Goal: Task Accomplishment & Management: Manage account settings

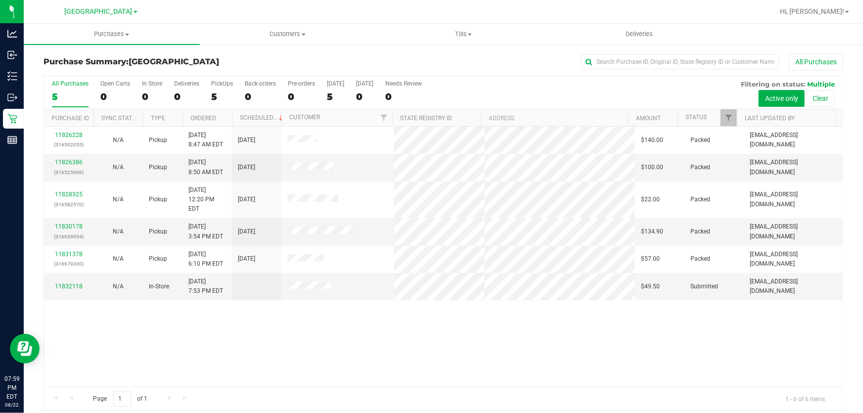
click at [244, 412] on div "Purchase Summary: [GEOGRAPHIC_DATA] All Purchases All Purchases 5 Open Carts 0 …" at bounding box center [443, 232] width 839 height 377
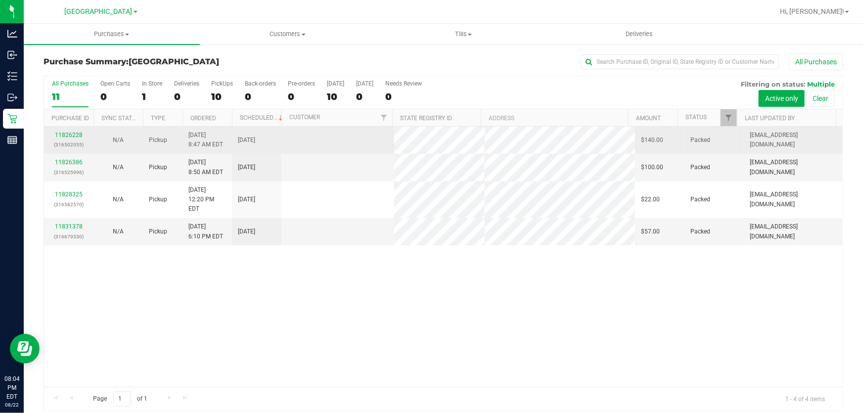
scroll to position [7, 0]
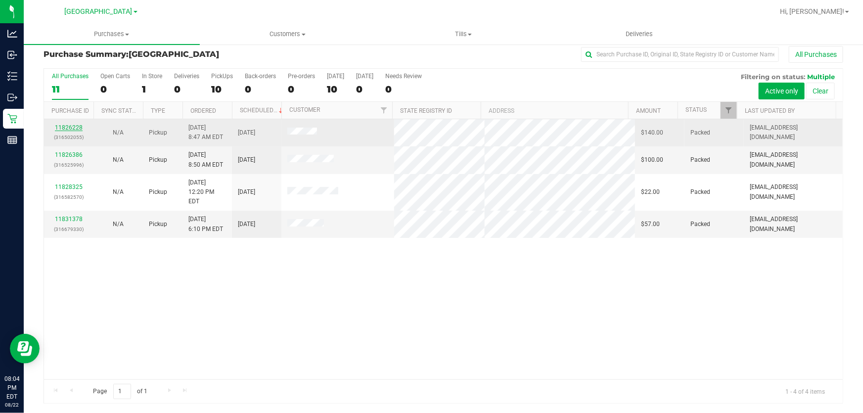
click at [68, 129] on link "11826228" at bounding box center [69, 127] width 28 height 7
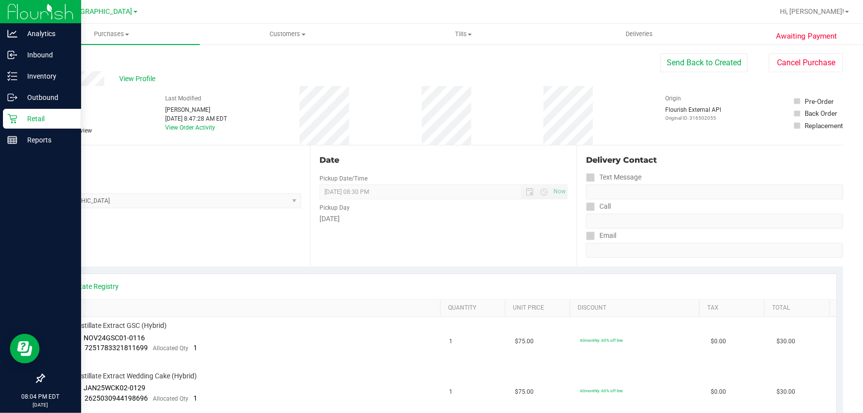
click at [15, 125] on div "Retail" at bounding box center [42, 119] width 78 height 20
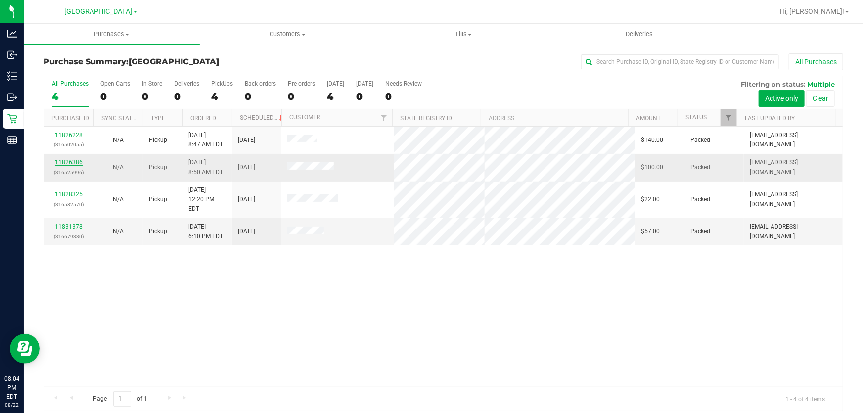
click at [60, 162] on link "11826386" at bounding box center [69, 162] width 28 height 7
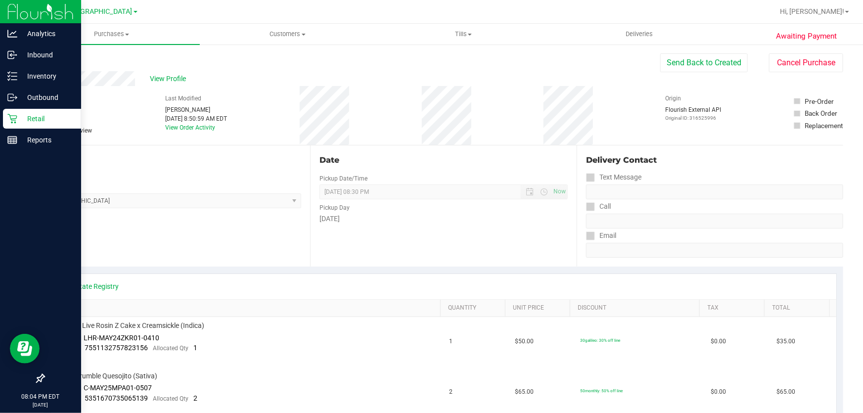
click at [14, 118] on icon at bounding box center [12, 119] width 10 height 10
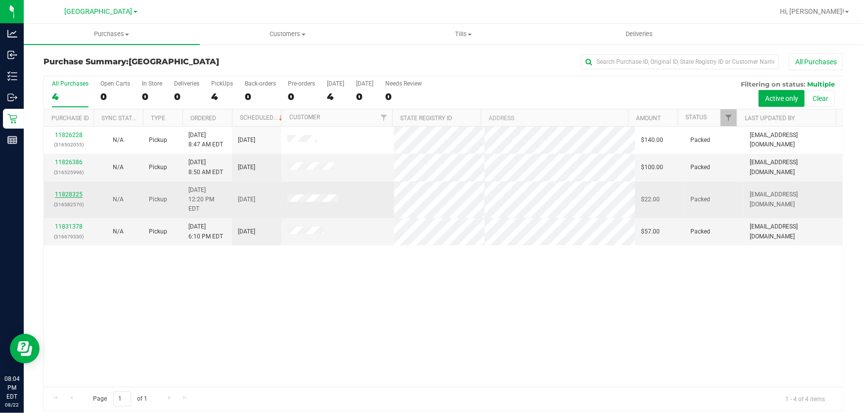
click at [69, 191] on link "11828325" at bounding box center [69, 194] width 28 height 7
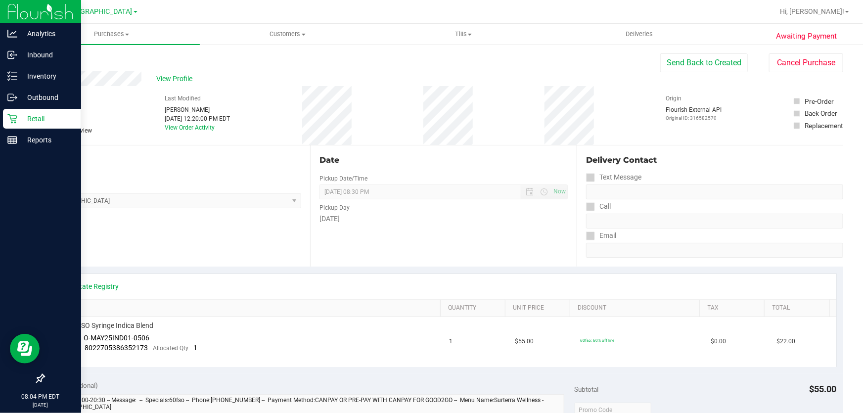
click at [15, 121] on icon at bounding box center [12, 119] width 10 height 10
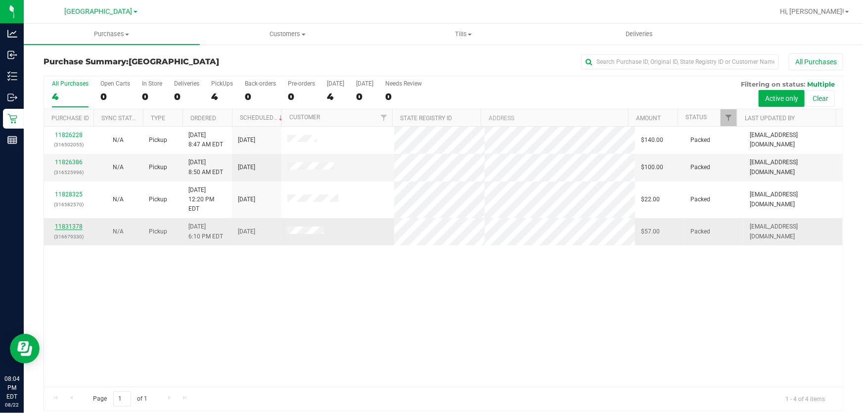
click at [75, 223] on link "11831378" at bounding box center [69, 226] width 28 height 7
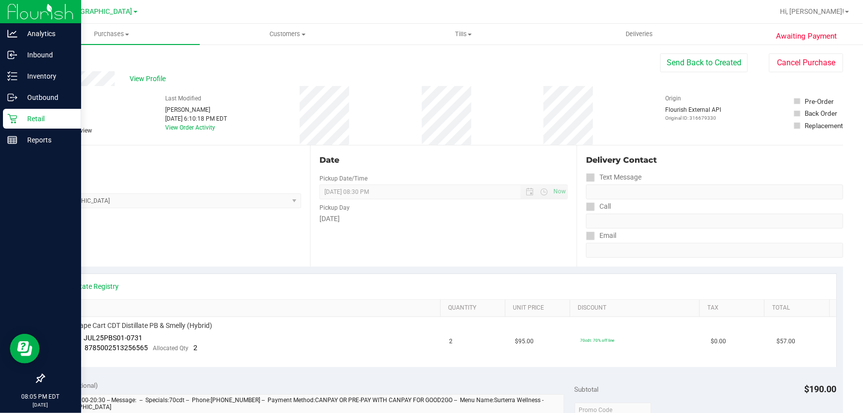
click at [13, 120] on icon at bounding box center [11, 118] width 9 height 9
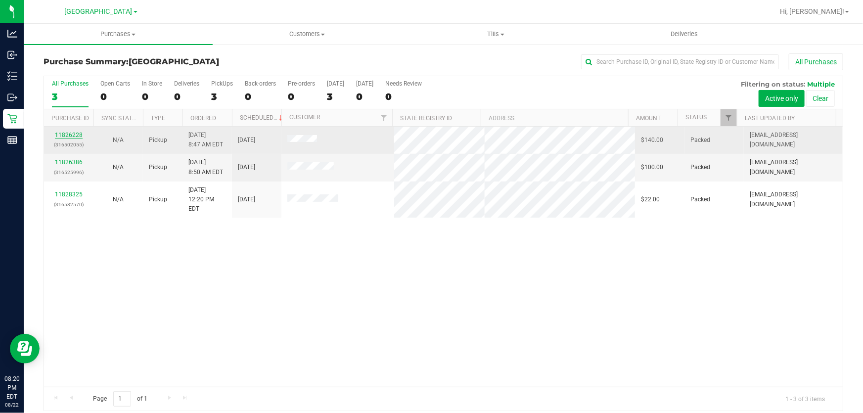
click at [74, 135] on link "11826228" at bounding box center [69, 135] width 28 height 7
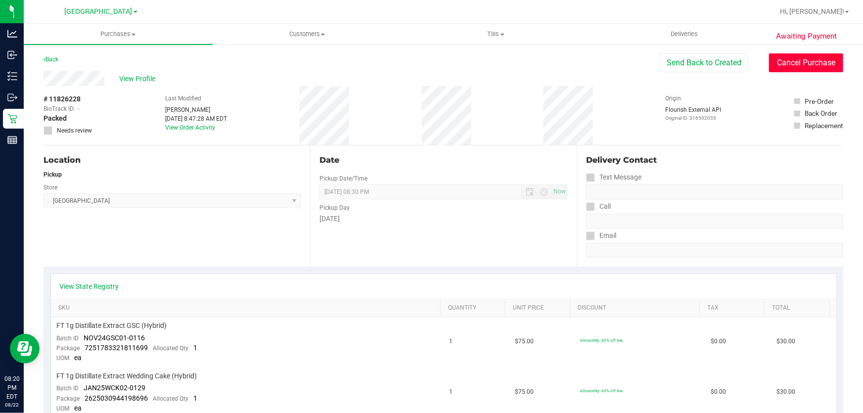
click at [796, 61] on button "Cancel Purchase" at bounding box center [806, 62] width 74 height 19
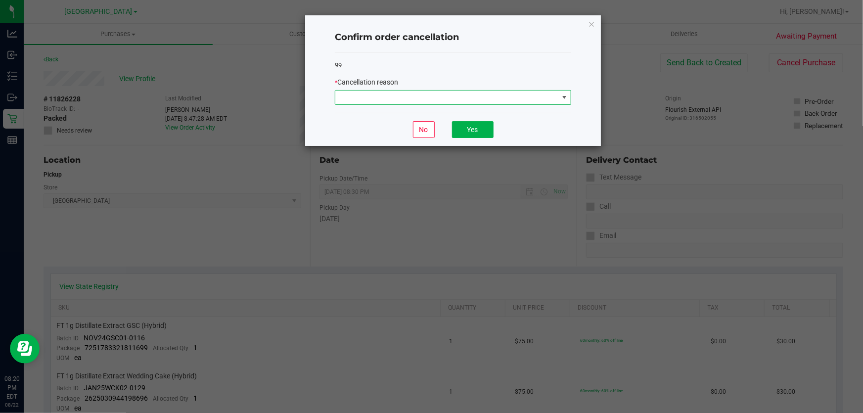
click at [475, 91] on span at bounding box center [446, 98] width 223 height 14
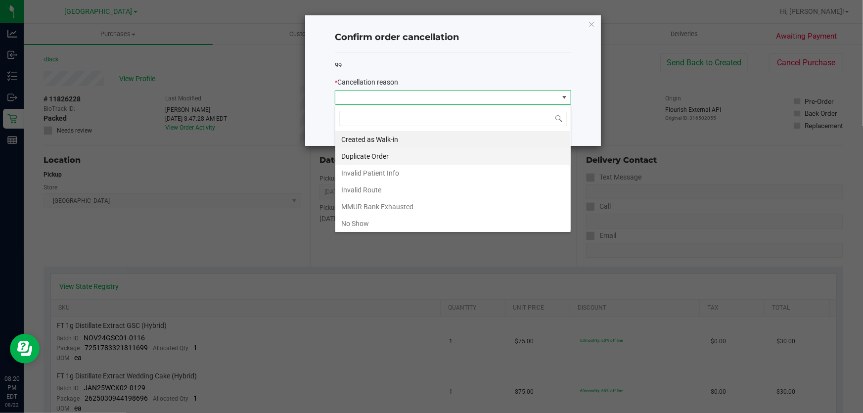
scroll to position [15, 236]
click at [378, 226] on li "No Show" at bounding box center [452, 223] width 235 height 17
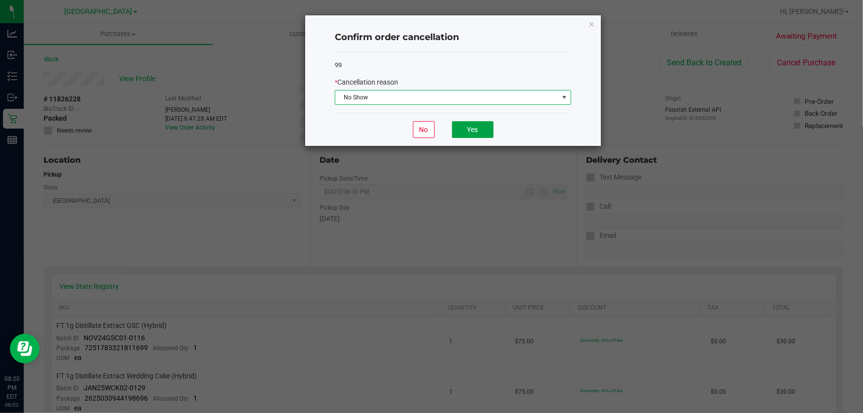
click at [460, 129] on button "Yes" at bounding box center [473, 129] width 42 height 17
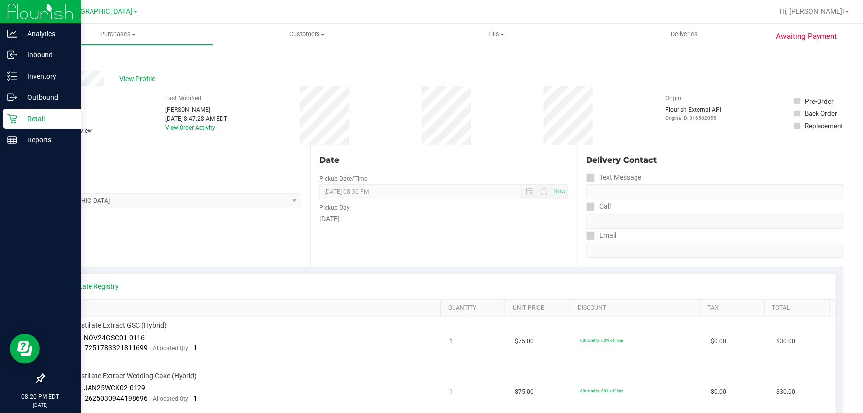
click at [22, 118] on p "Retail" at bounding box center [46, 119] width 59 height 12
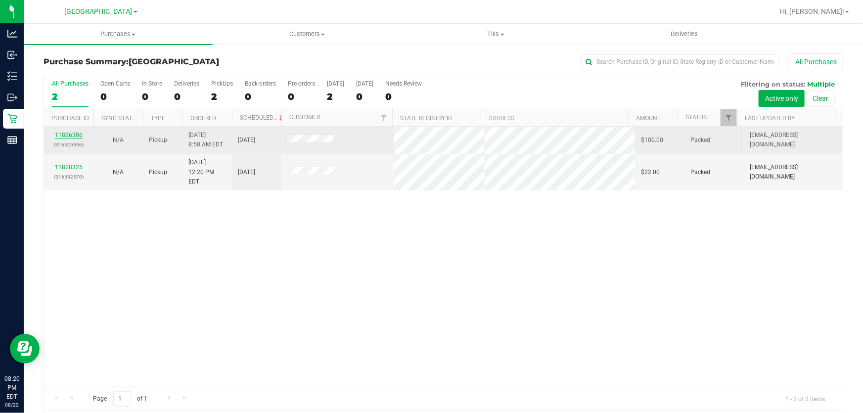
click at [79, 135] on link "11826386" at bounding box center [69, 135] width 28 height 7
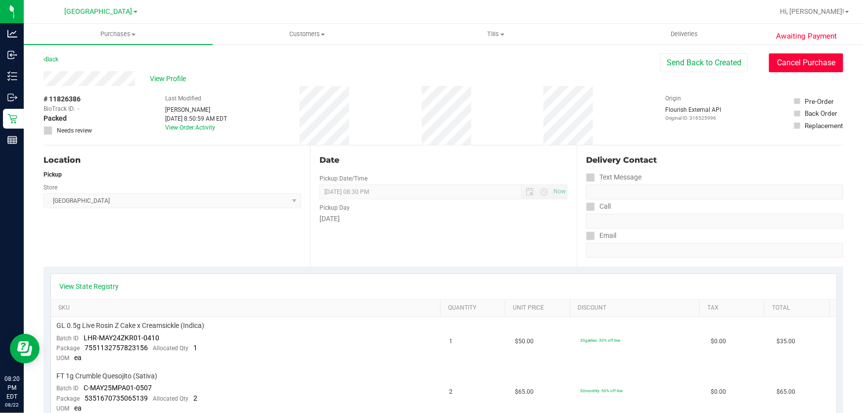
click at [781, 64] on button "Cancel Purchase" at bounding box center [806, 62] width 74 height 19
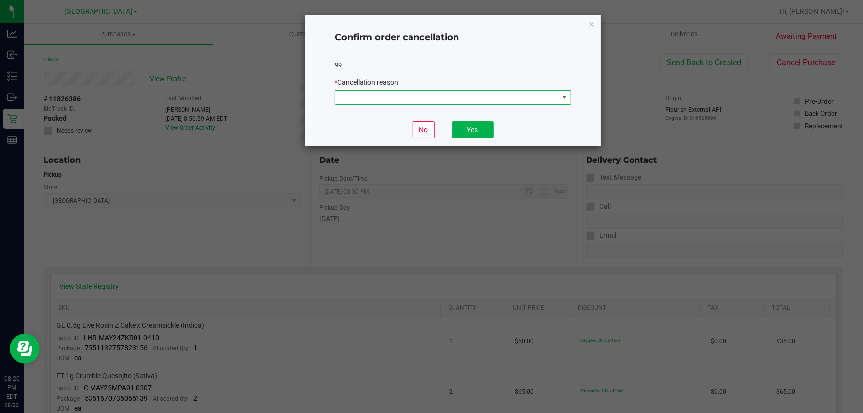
click at [421, 98] on span at bounding box center [446, 98] width 223 height 14
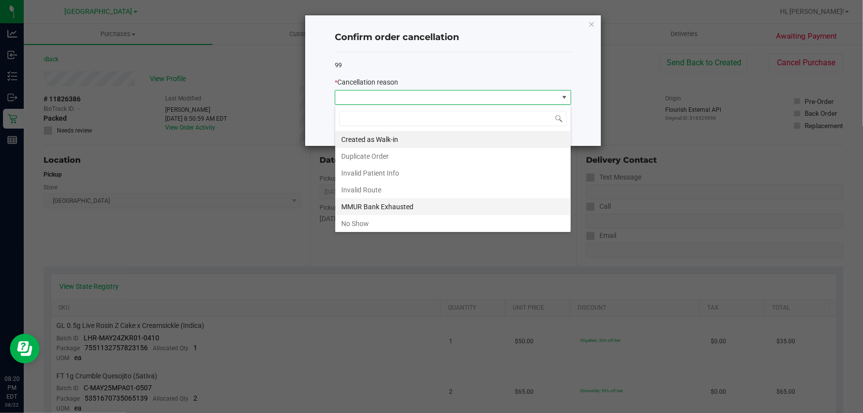
scroll to position [15, 236]
click at [380, 220] on li "No Show" at bounding box center [452, 223] width 235 height 17
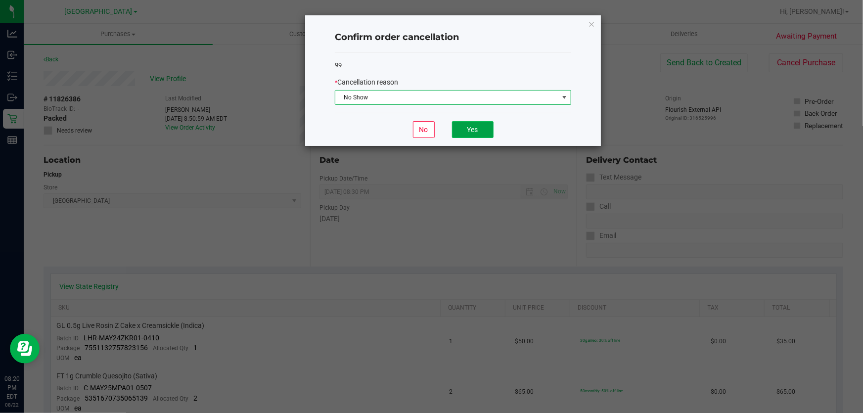
click at [465, 129] on button "Yes" at bounding box center [473, 129] width 42 height 17
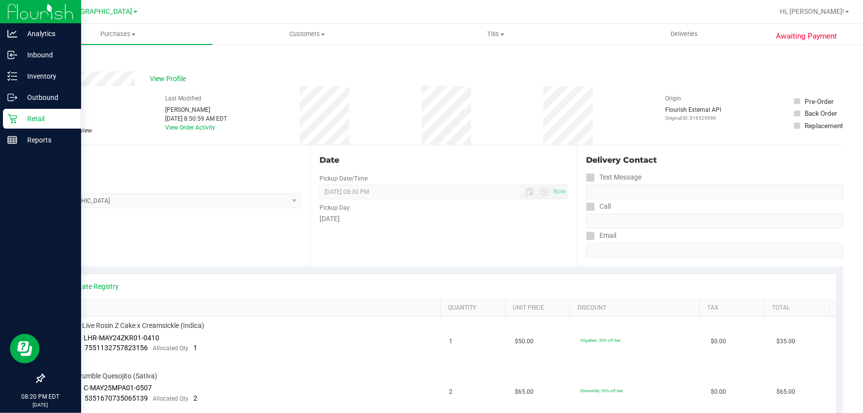
click at [21, 116] on p "Retail" at bounding box center [46, 119] width 59 height 12
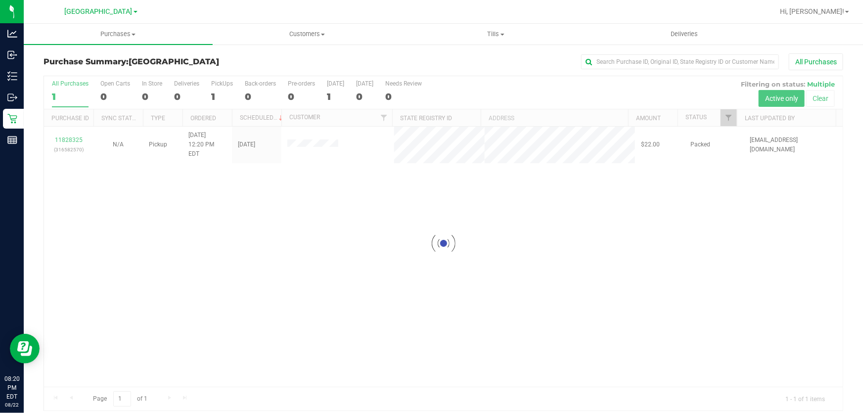
click at [63, 134] on div at bounding box center [443, 243] width 799 height 334
click at [63, 137] on link "11828325" at bounding box center [69, 140] width 28 height 7
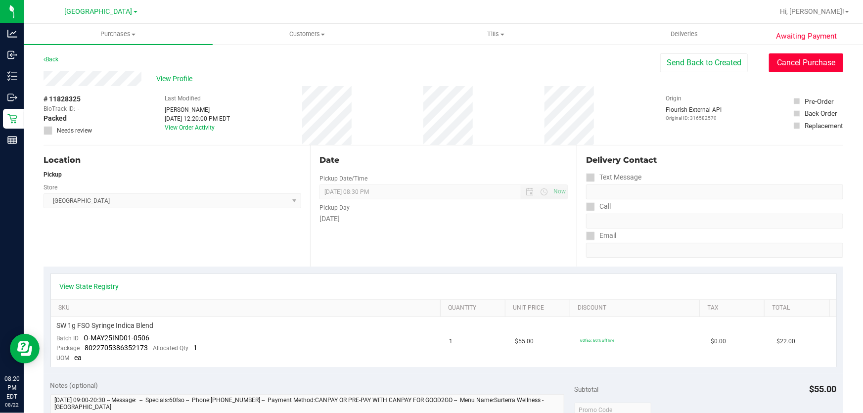
click at [796, 66] on button "Cancel Purchase" at bounding box center [806, 62] width 74 height 19
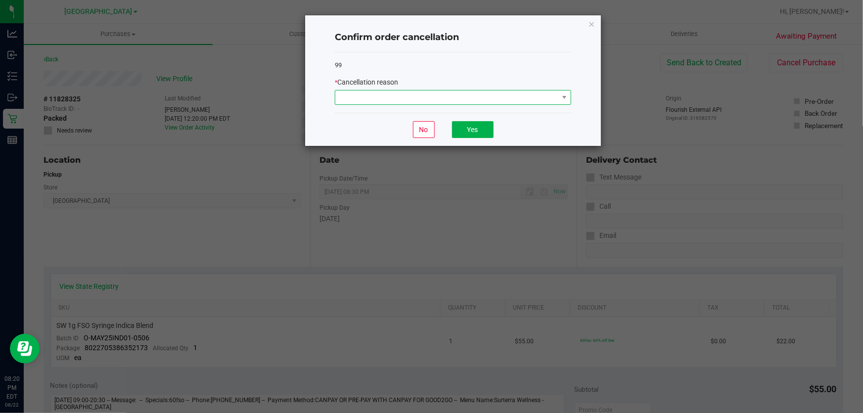
click at [510, 102] on span at bounding box center [446, 98] width 223 height 14
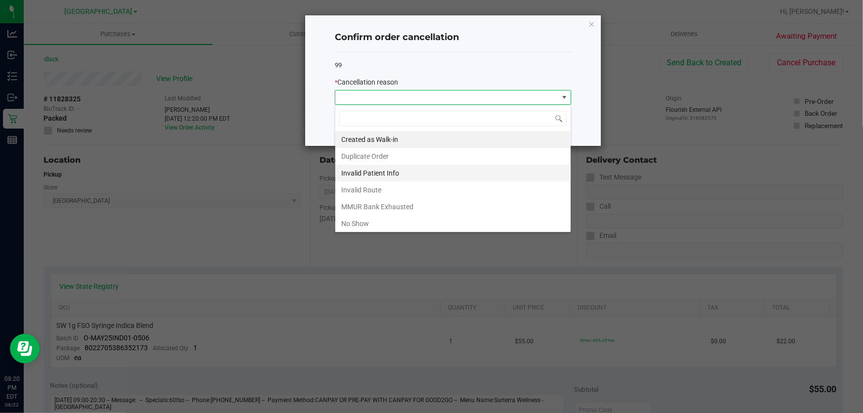
scroll to position [15, 236]
click at [432, 225] on li "No Show" at bounding box center [452, 223] width 235 height 17
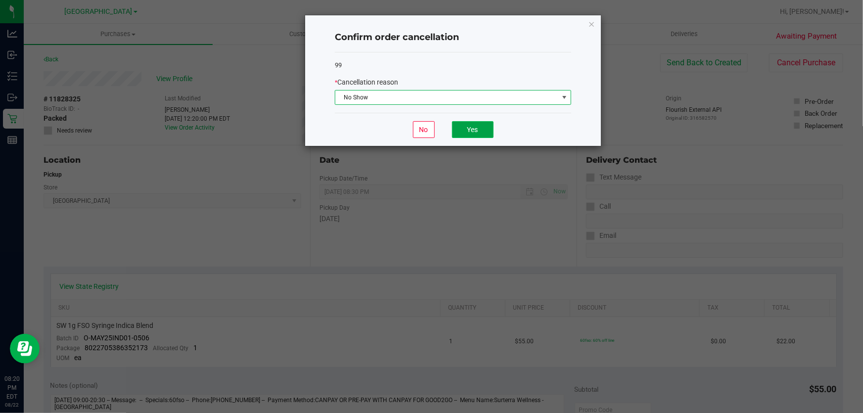
click at [483, 133] on button "Yes" at bounding box center [473, 129] width 42 height 17
